Goal: Information Seeking & Learning: Learn about a topic

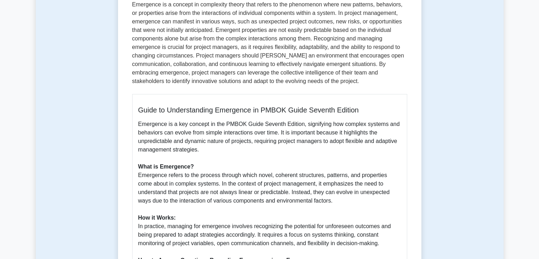
click at [199, 84] on p "Emergence is a concept in complexity theory that refers to the phenomenon where…" at bounding box center [269, 44] width 275 height 88
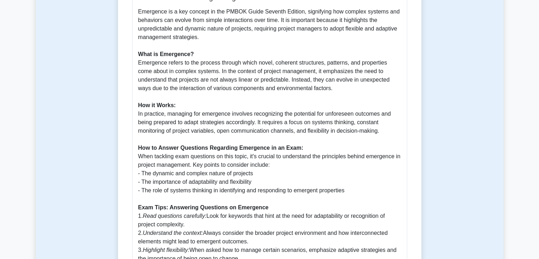
scroll to position [231, 0]
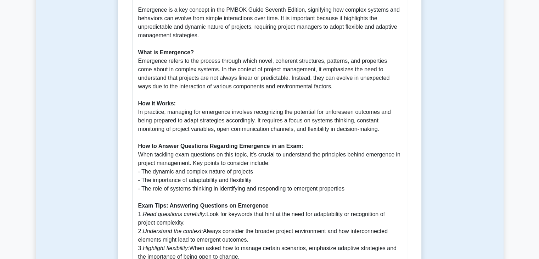
click at [324, 92] on p "Emergence is a key concept in the PMBOK Guide Seventh Edition, signifying how c…" at bounding box center [269, 159] width 263 height 306
click at [309, 63] on p "Emergence is a key concept in the PMBOK Guide Seventh Edition, signifying how c…" at bounding box center [269, 159] width 263 height 306
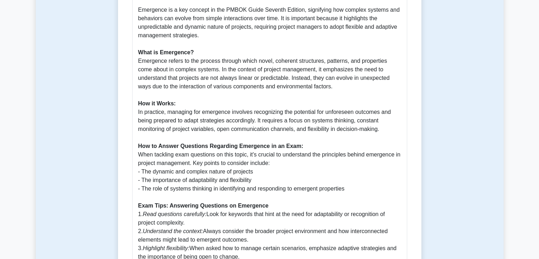
click at [334, 60] on p "Emergence is a key concept in the PMBOK Guide Seventh Edition, signifying how c…" at bounding box center [269, 159] width 263 height 306
click at [229, 60] on p "Emergence is a key concept in the PMBOK Guide Seventh Edition, signifying how c…" at bounding box center [269, 159] width 263 height 306
click at [248, 60] on p "Emergence is a key concept in the PMBOK Guide Seventh Edition, signifying how c…" at bounding box center [269, 159] width 263 height 306
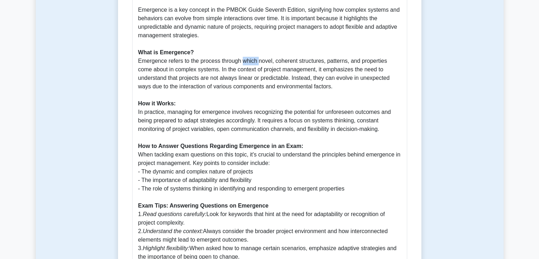
click at [248, 60] on p "Emergence is a key concept in the PMBOK Guide Seventh Edition, signifying how c…" at bounding box center [269, 159] width 263 height 306
click at [263, 63] on p "Emergence is a key concept in the PMBOK Guide Seventh Edition, signifying how c…" at bounding box center [269, 159] width 263 height 306
